Goal: Check status: Check status

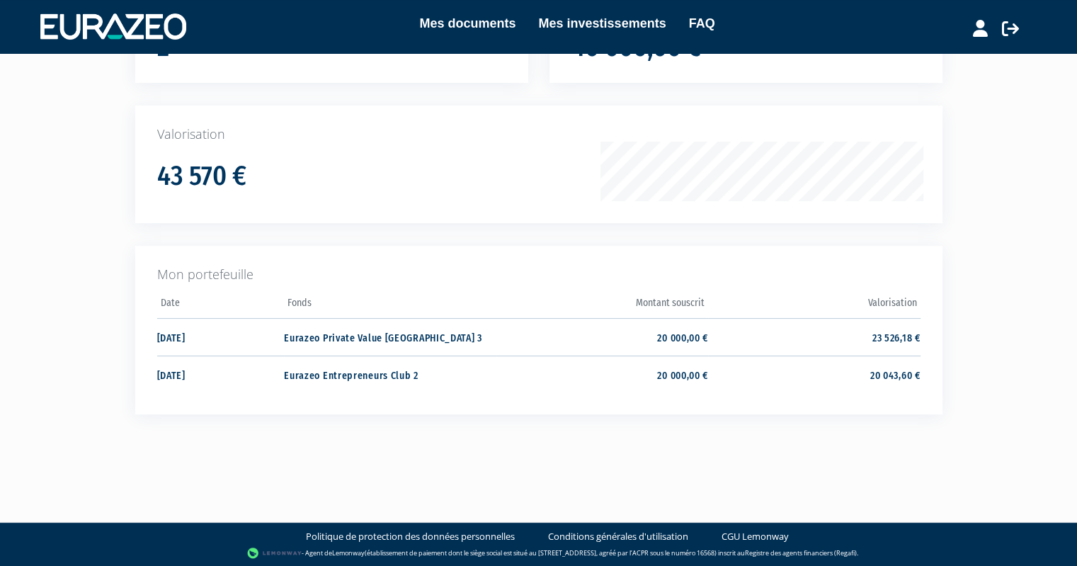
scroll to position [173, 0]
click at [897, 336] on td "23 526,18 €" at bounding box center [814, 337] width 212 height 38
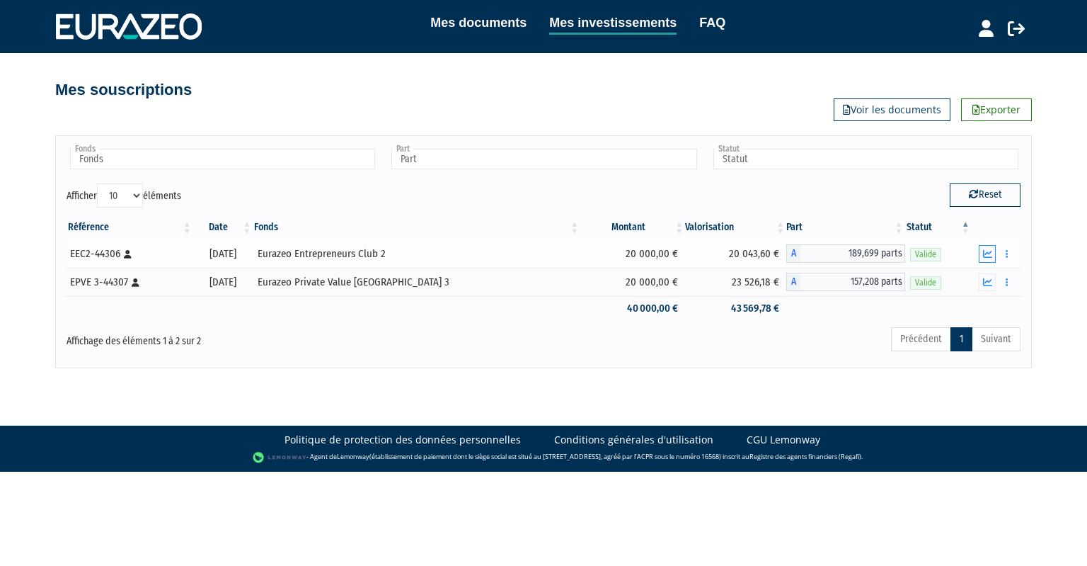
click at [991, 249] on icon "button" at bounding box center [987, 253] width 9 height 9
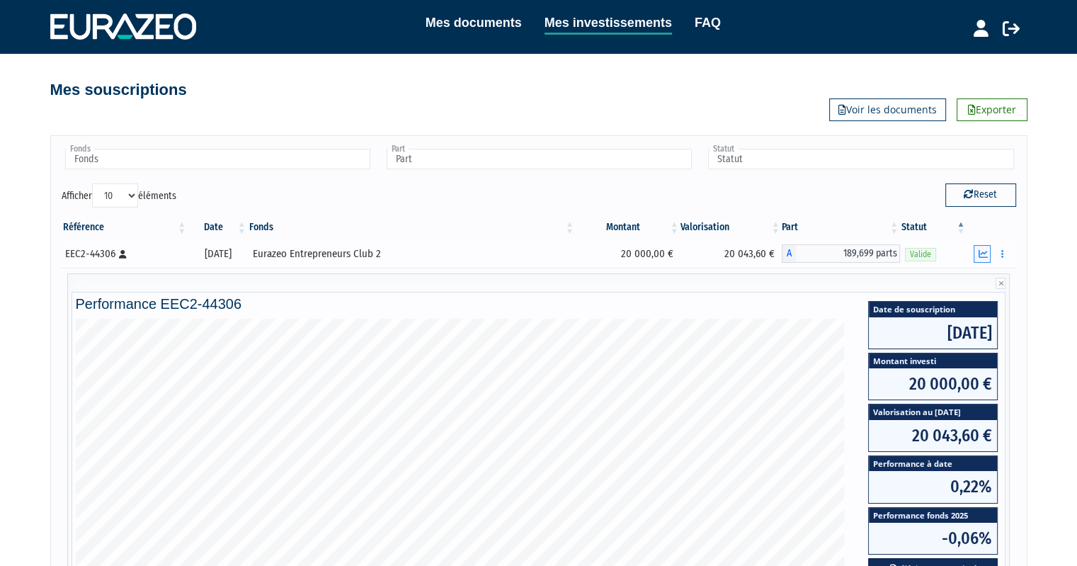
click at [985, 253] on icon "button" at bounding box center [981, 253] width 9 height 9
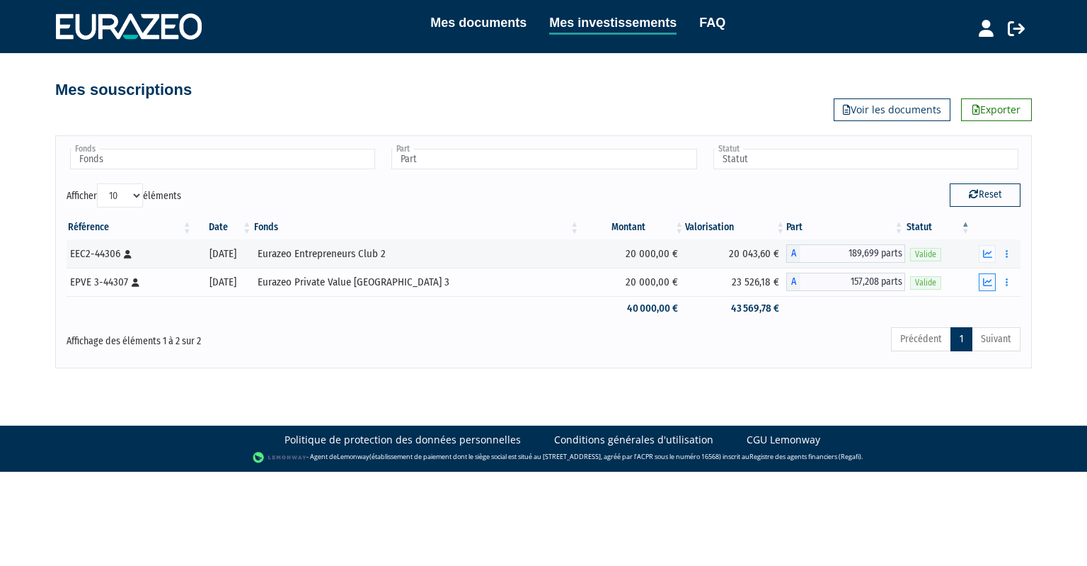
click at [994, 282] on button "button" at bounding box center [987, 282] width 17 height 18
